Goal: Navigation & Orientation: Find specific page/section

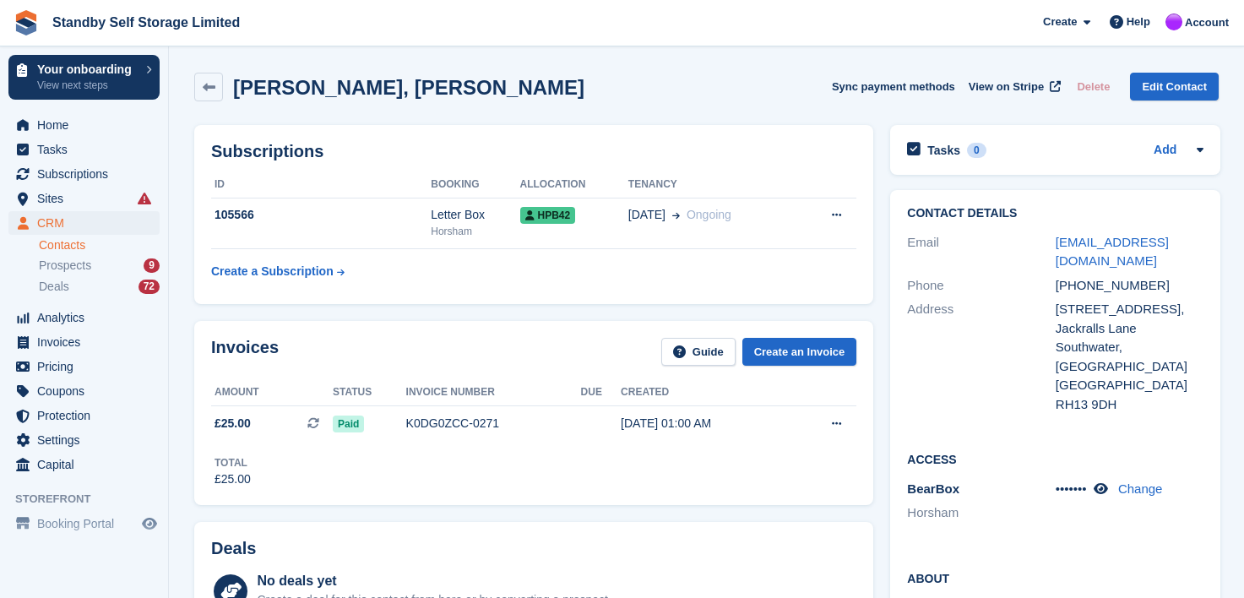
scroll to position [507, 0]
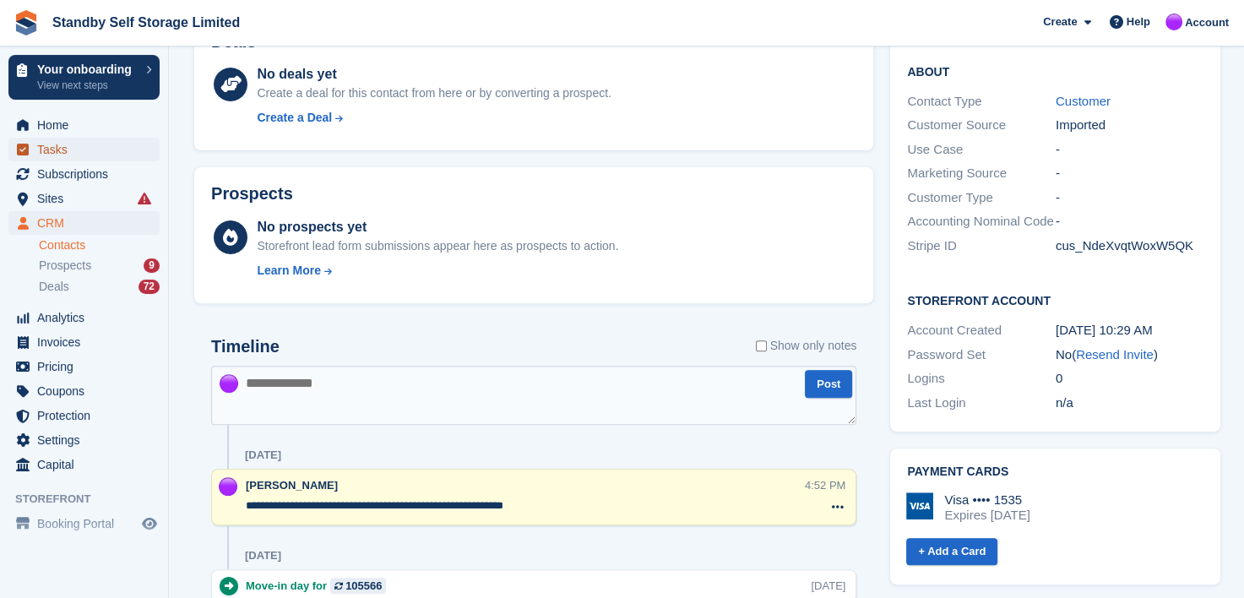
click at [49, 150] on span "Tasks" at bounding box center [87, 150] width 101 height 24
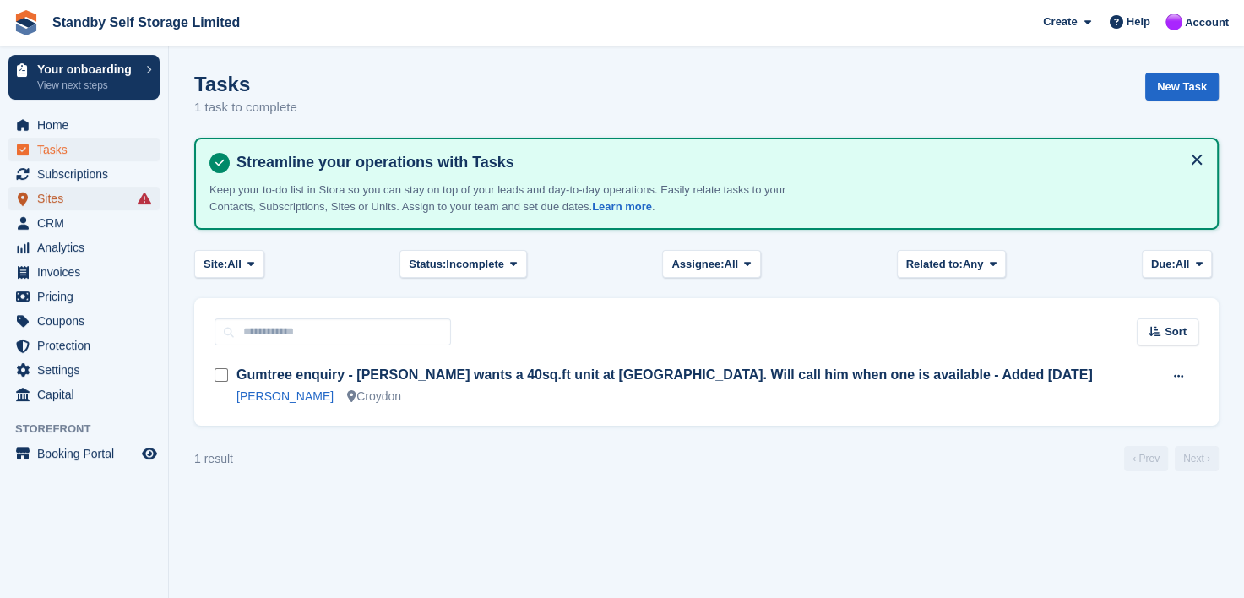
click at [55, 193] on span "Sites" at bounding box center [87, 199] width 101 height 24
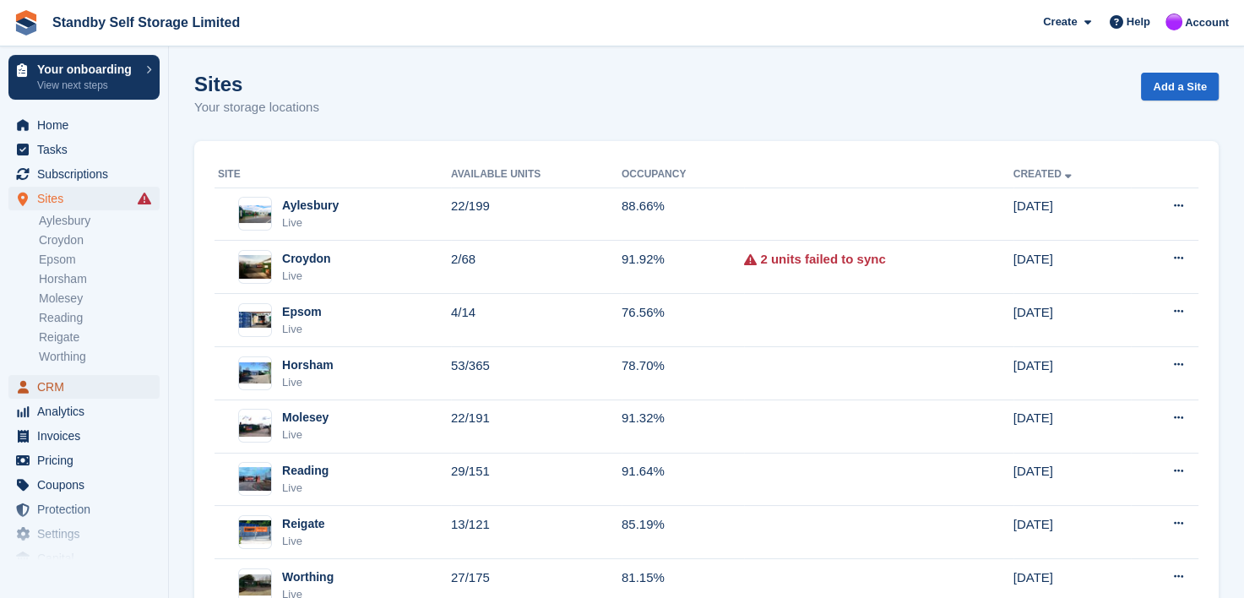
click at [45, 387] on span "CRM" at bounding box center [87, 387] width 101 height 24
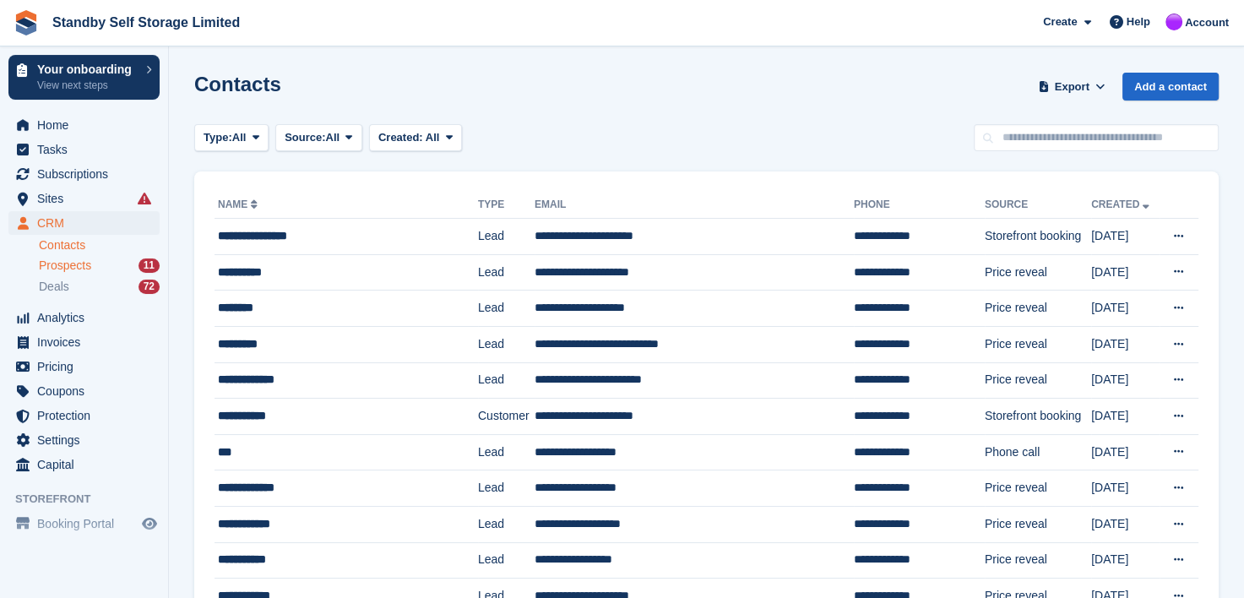
click at [48, 270] on span "Prospects" at bounding box center [65, 266] width 52 height 16
